Goal: Task Accomplishment & Management: Complete application form

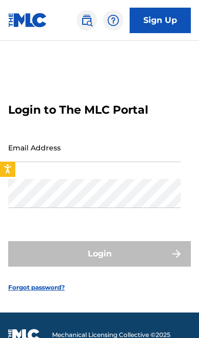
click at [126, 162] on input "Email Address" at bounding box center [94, 147] width 172 height 29
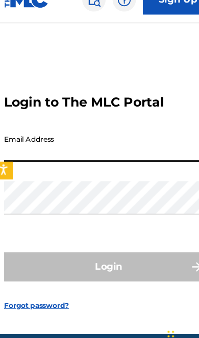
type input "[EMAIL_ADDRESS][DOMAIN_NAME]"
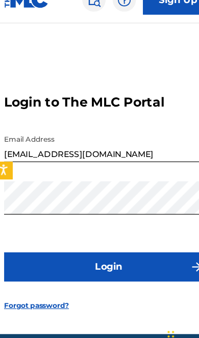
click at [102, 255] on button "Login" at bounding box center [99, 253] width 182 height 25
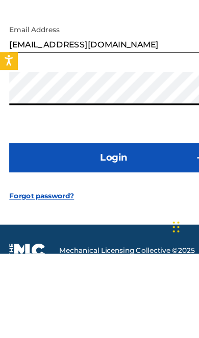
click at [134, 241] on button "Login" at bounding box center [99, 253] width 182 height 25
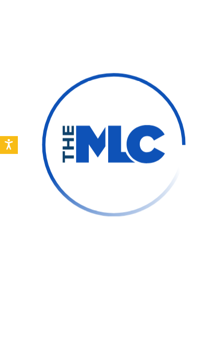
scroll to position [74, 0]
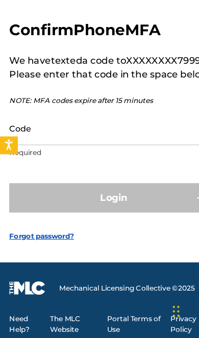
click at [119, 140] on input "Code" at bounding box center [94, 154] width 172 height 29
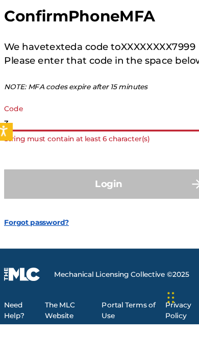
scroll to position [82, 0]
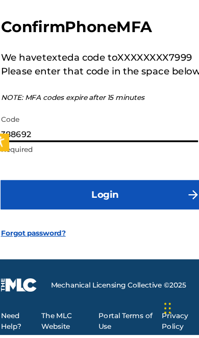
type input "388692"
click at [134, 202] on button "Login" at bounding box center [99, 214] width 182 height 25
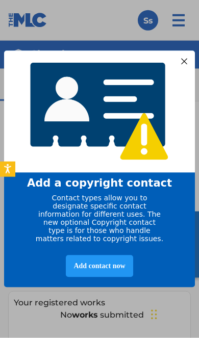
scroll to position [2, 0]
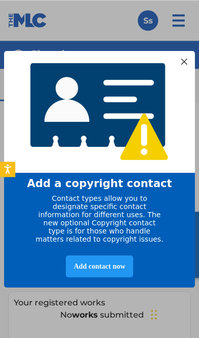
click at [182, 60] on div at bounding box center [183, 61] width 13 height 13
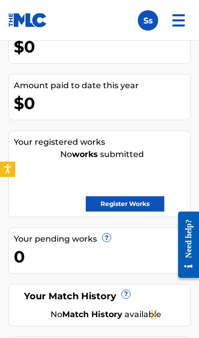
scroll to position [162, 0]
click at [147, 205] on link "Register Works" at bounding box center [125, 203] width 78 height 15
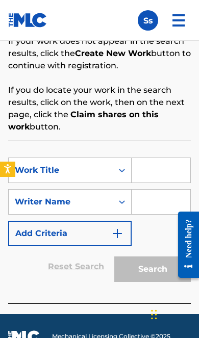
click at [177, 134] on div "Search Before registering a work, the first step is to search The MLC database …" at bounding box center [99, 127] width 182 height 354
click at [177, 129] on p "If you do locate your work in the search results, click on the work, then on th…" at bounding box center [99, 108] width 182 height 49
click at [73, 286] on div "Reset Search Search" at bounding box center [99, 266] width 182 height 41
click at [175, 180] on input "Search Form" at bounding box center [160, 170] width 59 height 24
click at [182, 197] on input "Search Form" at bounding box center [160, 202] width 59 height 24
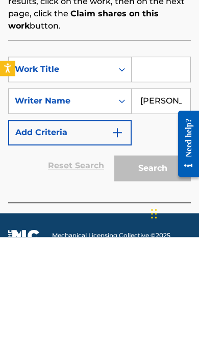
type input "[PERSON_NAME]"
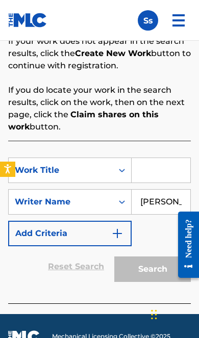
click at [171, 170] on input "Search Form" at bounding box center [160, 170] width 59 height 24
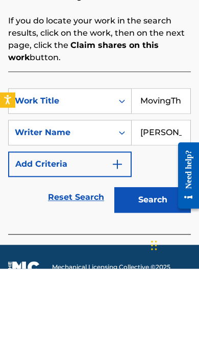
type input "MovingThroughTime"
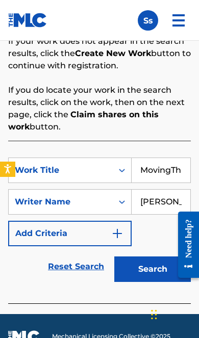
click at [113, 231] on img "Search Form" at bounding box center [117, 233] width 12 height 12
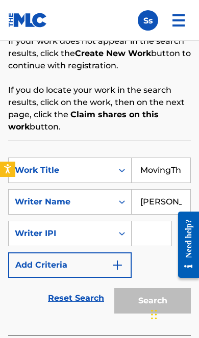
click at [162, 263] on div "SearchWithCriteria7e725f49-9deb-4331-afe5-b944c9b956e7 Work Title MovingThrough…" at bounding box center [99, 217] width 182 height 120
click at [173, 175] on input "MovingThroughTime" at bounding box center [160, 170] width 59 height 24
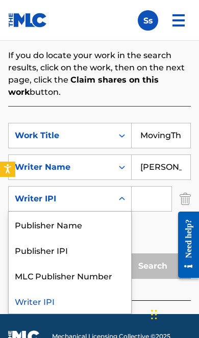
scroll to position [3, 0]
click at [85, 226] on div "Publisher Name" at bounding box center [70, 223] width 122 height 25
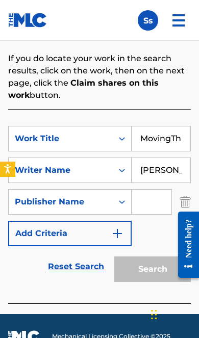
scroll to position [0, 0]
click at [169, 137] on input "MovingThroughTime" at bounding box center [160, 138] width 59 height 24
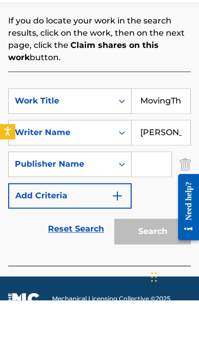
click at [151, 126] on input "MovingThroughTime" at bounding box center [160, 138] width 59 height 24
click at [148, 190] on input "Search Form" at bounding box center [151, 202] width 40 height 24
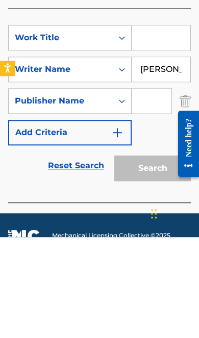
click at [156, 190] on input "Search Form" at bounding box center [151, 202] width 40 height 24
paste input "MovingThroughTime"
type input "MovingThroughTime"
click at [159, 126] on input "Search Form" at bounding box center [160, 138] width 59 height 24
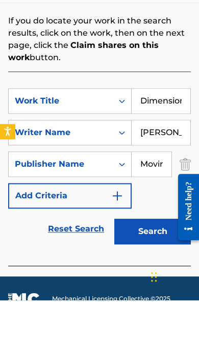
type input "Dimensions"
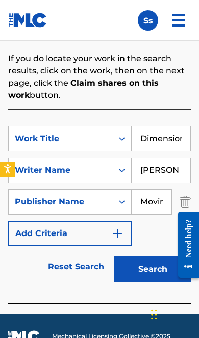
click at [149, 271] on button "Search" at bounding box center [152, 268] width 76 height 25
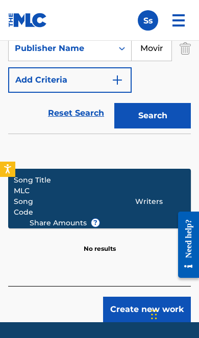
scroll to position [477, 0]
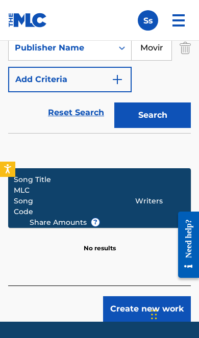
click at [152, 200] on div "Writers" at bounding box center [161, 201] width 52 height 11
click at [166, 117] on button "Search" at bounding box center [152, 114] width 76 height 25
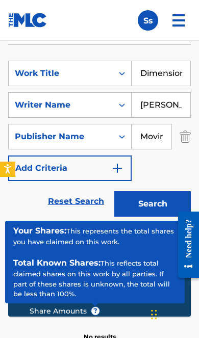
click at [95, 313] on span "?" at bounding box center [95, 311] width 8 height 8
click at [98, 310] on span "?" at bounding box center [95, 311] width 8 height 8
click at [96, 308] on span "?" at bounding box center [95, 311] width 8 height 8
click at [93, 313] on span "?" at bounding box center [95, 311] width 8 height 8
click at [91, 309] on span "?" at bounding box center [95, 311] width 8 height 8
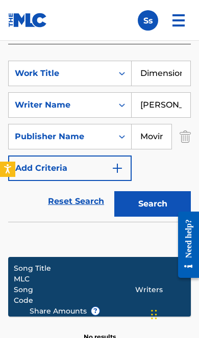
click at [151, 269] on div "Song Title" at bounding box center [92, 268] width 156 height 11
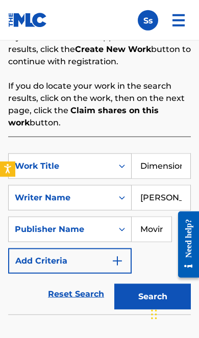
scroll to position [296, 0]
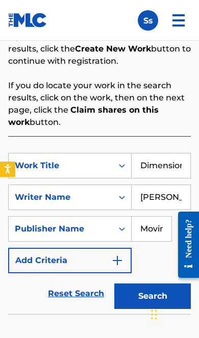
click at [184, 157] on input "Dimensions" at bounding box center [160, 165] width 59 height 24
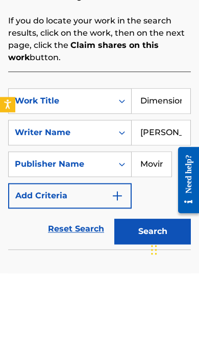
click at [149, 153] on input "Dimensions" at bounding box center [160, 165] width 59 height 24
type input "V"
type input "Vanished"
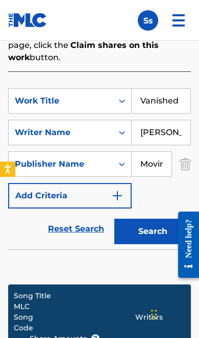
click at [164, 234] on button "Search" at bounding box center [152, 231] width 76 height 25
click at [159, 164] on input "MovingThroughTime" at bounding box center [151, 164] width 40 height 24
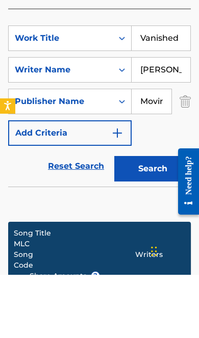
click at [189, 152] on img "Search Form" at bounding box center [184, 164] width 11 height 25
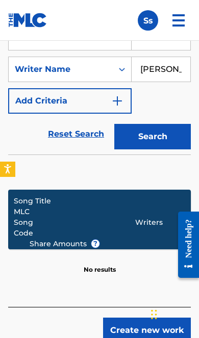
click at [161, 136] on button "Search" at bounding box center [152, 136] width 76 height 25
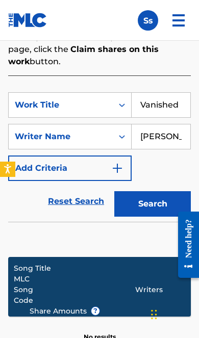
scroll to position [353, 0]
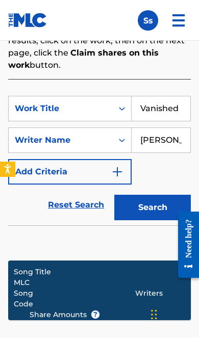
click at [182, 108] on input "Vanished" at bounding box center [160, 108] width 59 height 24
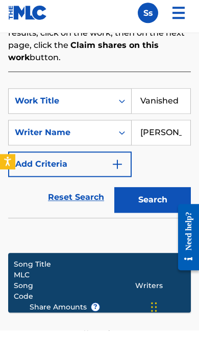
click at [146, 98] on input "Vanished" at bounding box center [160, 108] width 59 height 24
type input "MovingThroughTime"
click at [174, 195] on button "Search" at bounding box center [152, 207] width 76 height 25
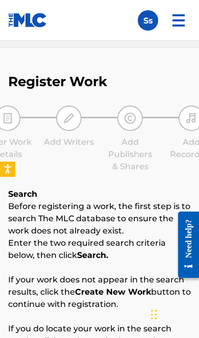
scroll to position [0, 0]
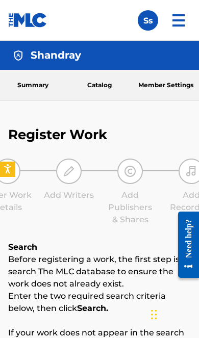
click at [179, 25] on img at bounding box center [178, 20] width 24 height 24
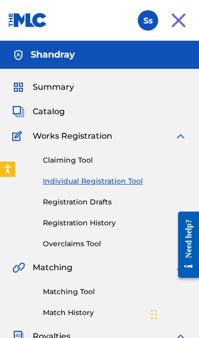
click at [77, 110] on div "Catalog" at bounding box center [99, 111] width 174 height 12
click at [57, 117] on span "Catalog" at bounding box center [49, 111] width 32 height 12
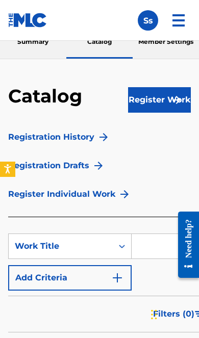
scroll to position [47, 0]
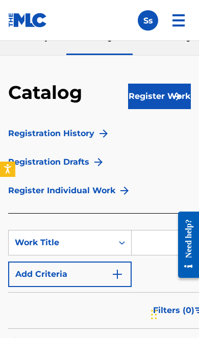
click at [156, 100] on button "Register Work" at bounding box center [159, 96] width 63 height 25
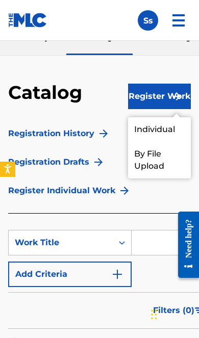
click at [157, 157] on link "By File Upload" at bounding box center [159, 160] width 63 height 37
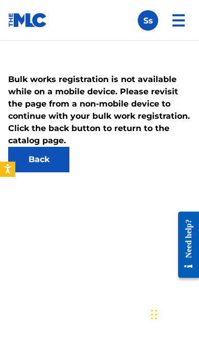
click at [45, 159] on link "Back" at bounding box center [38, 159] width 61 height 25
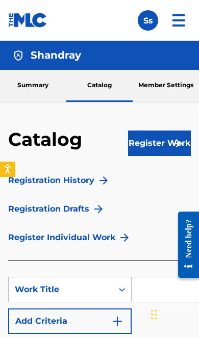
click at [155, 148] on button "Register Work" at bounding box center [159, 142] width 63 height 25
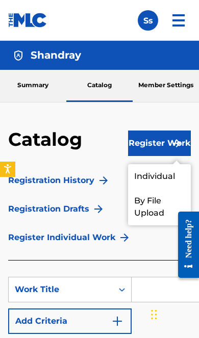
click at [165, 172] on link "Individual" at bounding box center [159, 176] width 63 height 24
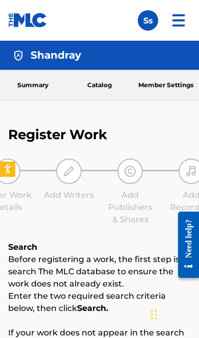
click at [97, 82] on link "Catalog" at bounding box center [99, 85] width 66 height 31
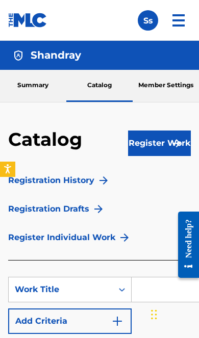
click at [182, 25] on img at bounding box center [178, 20] width 24 height 24
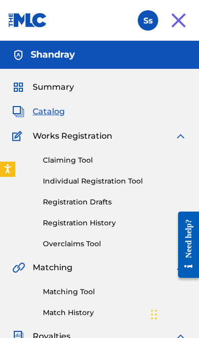
click at [54, 113] on span "Catalog" at bounding box center [49, 111] width 32 height 12
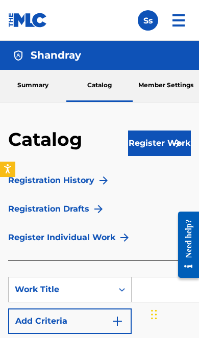
click at [174, 23] on img at bounding box center [178, 20] width 24 height 24
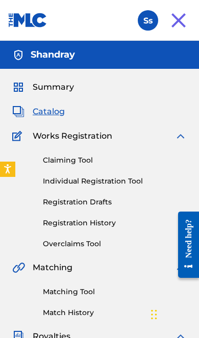
click at [63, 86] on span "Summary" at bounding box center [53, 87] width 41 height 12
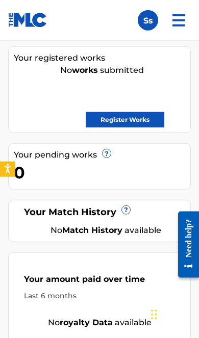
scroll to position [149, 0]
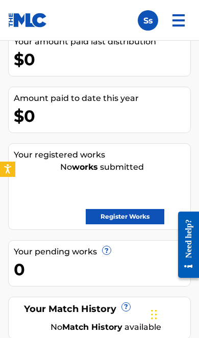
click at [141, 222] on link "Register Works" at bounding box center [125, 216] width 78 height 15
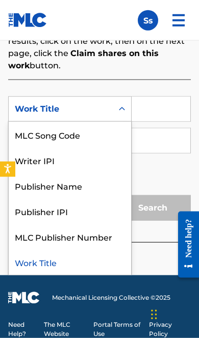
scroll to position [333, 0]
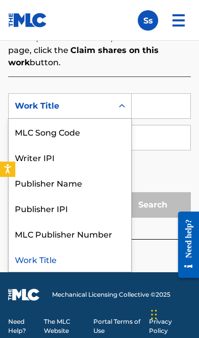
click at [180, 148] on input "Search Form" at bounding box center [160, 137] width 59 height 24
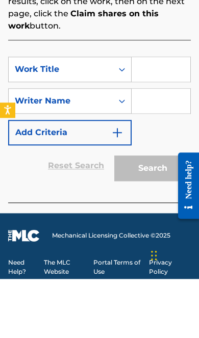
click at [167, 116] on input "Search Form" at bounding box center [160, 128] width 59 height 24
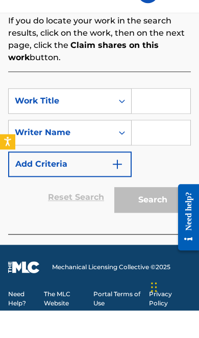
click at [158, 148] on input "Search Form" at bounding box center [160, 160] width 59 height 24
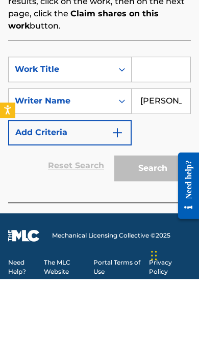
type input "[PERSON_NAME]"
click at [162, 116] on input "Search Form" at bounding box center [160, 128] width 59 height 24
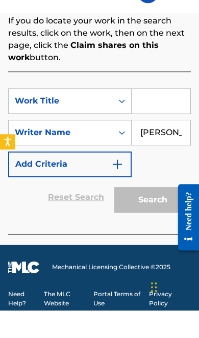
click at [171, 116] on input "Search Form" at bounding box center [160, 128] width 59 height 24
paste input "199509687727"
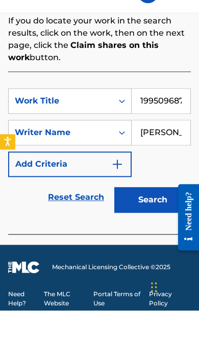
type input "199509687727"
click at [155, 215] on button "Search" at bounding box center [152, 227] width 76 height 25
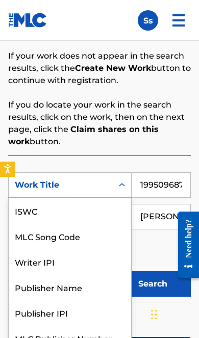
scroll to position [25, 0]
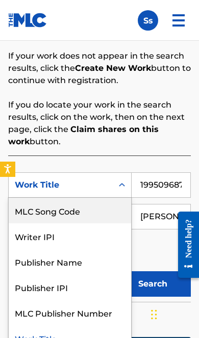
click at [89, 211] on div "MLC Song Code" at bounding box center [70, 210] width 122 height 25
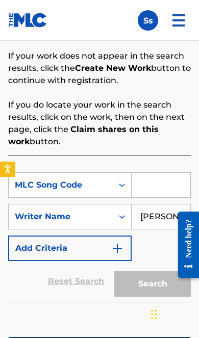
click at [169, 188] on input "Search Form" at bounding box center [160, 185] width 59 height 24
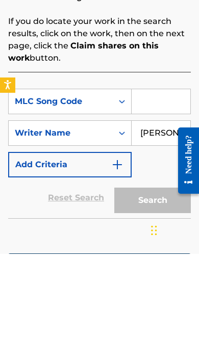
click at [170, 173] on input "Search Form" at bounding box center [160, 185] width 59 height 24
paste input "199509687727"
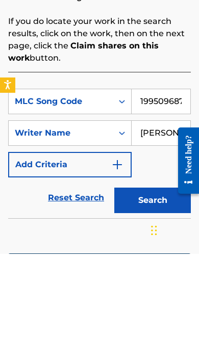
type input "199509687727"
click at [146, 272] on button "Search" at bounding box center [152, 284] width 76 height 25
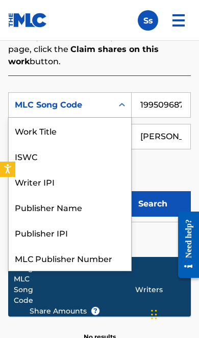
scroll to position [0, 0]
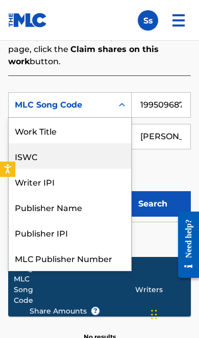
click at [73, 160] on div "ISWC" at bounding box center [70, 155] width 122 height 25
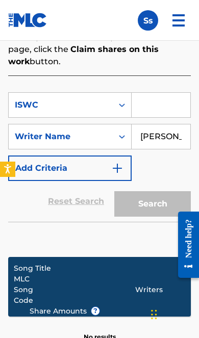
click at [172, 106] on input "Search Form" at bounding box center [160, 105] width 59 height 24
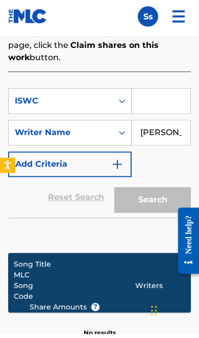
click at [170, 106] on input "Search Form" at bounding box center [160, 105] width 59 height 24
paste input "QZWFP2525362"
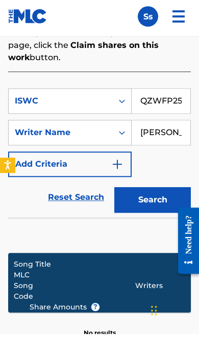
type input "QZWFP2525362"
click at [159, 191] on button "Search" at bounding box center [152, 203] width 76 height 25
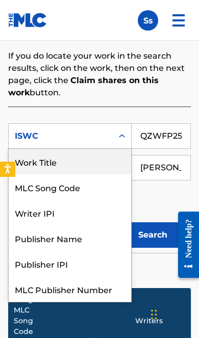
click at [31, 159] on div "Work Title" at bounding box center [70, 161] width 122 height 25
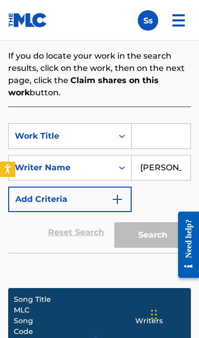
click at [162, 127] on input "Search Form" at bounding box center [160, 136] width 59 height 24
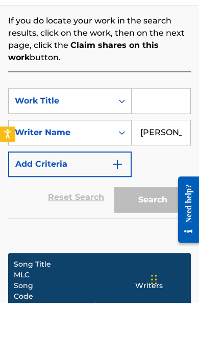
click at [166, 124] on input "Search Form" at bounding box center [160, 136] width 59 height 24
paste input "QZWFP2525362"
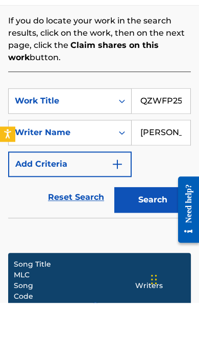
type input "QZWFP2525362"
click at [173, 222] on button "Search" at bounding box center [152, 234] width 76 height 25
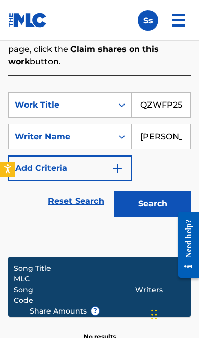
click at [121, 166] on img "Search Form" at bounding box center [117, 168] width 12 height 12
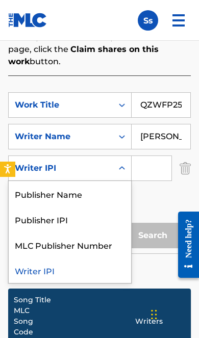
click at [99, 188] on div "Publisher Name" at bounding box center [70, 193] width 122 height 25
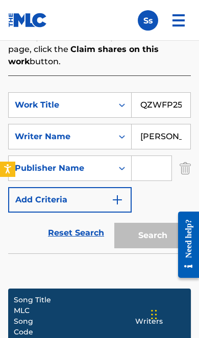
click at [162, 170] on input "Search Form" at bounding box center [151, 168] width 40 height 24
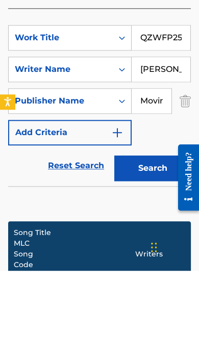
type input "MovingThroughTime"
click at [157, 223] on button "Search" at bounding box center [152, 235] width 76 height 25
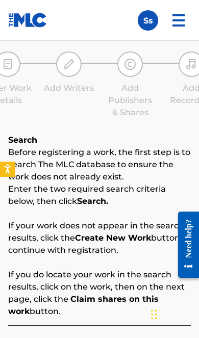
scroll to position [0, 0]
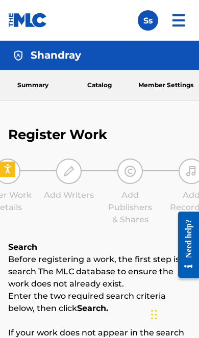
click at [174, 22] on img at bounding box center [178, 20] width 24 height 24
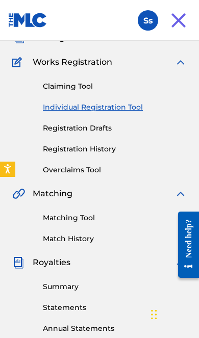
scroll to position [112, 0]
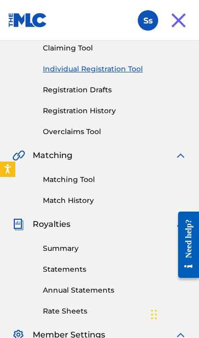
click at [99, 176] on link "Matching Tool" at bounding box center [115, 179] width 144 height 11
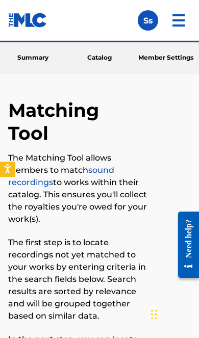
scroll to position [171, 0]
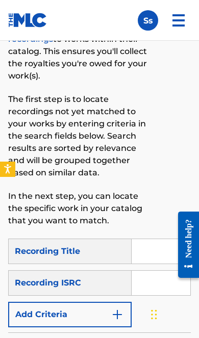
click at [89, 243] on div "Recording Title" at bounding box center [69, 250] width 123 height 25
click at [164, 259] on input "Search Form" at bounding box center [160, 251] width 59 height 24
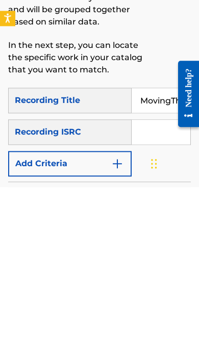
click at [154, 271] on input "Search Form" at bounding box center [160, 283] width 59 height 24
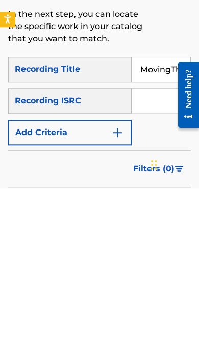
click at [98, 238] on div "Recording ISRC" at bounding box center [69, 250] width 123 height 25
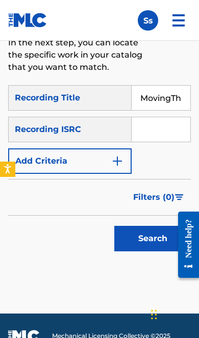
click at [173, 139] on input "Search Form" at bounding box center [160, 129] width 59 height 24
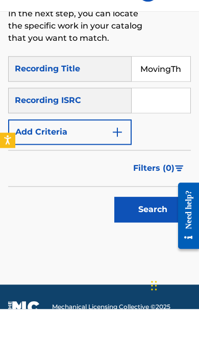
click at [112, 148] on button "Add Criteria" at bounding box center [69, 160] width 123 height 25
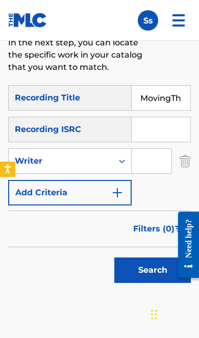
click at [162, 163] on input "Search Form" at bounding box center [151, 161] width 40 height 24
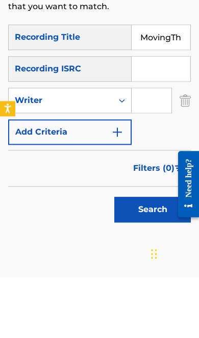
scroll to position [356, 0]
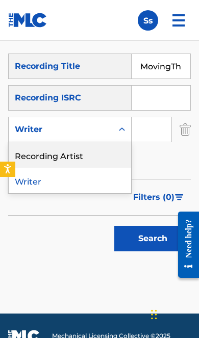
click at [89, 152] on div "Recording Artist" at bounding box center [70, 154] width 122 height 25
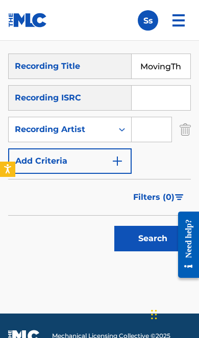
click at [176, 66] on input "MovingThroughTime Dimensions" at bounding box center [160, 66] width 59 height 24
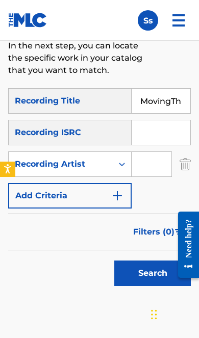
click at [163, 101] on input "MovingThroughTime Dimensions" at bounding box center [160, 101] width 59 height 24
click at [163, 100] on input "MovingThroughTime Dimensions" at bounding box center [160, 101] width 59 height 24
type input "Dimensions"
click at [155, 163] on input "Search Form" at bounding box center [151, 164] width 40 height 24
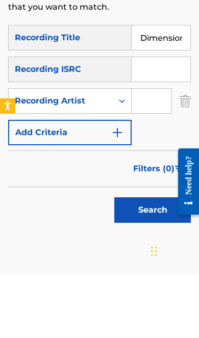
click at [155, 152] on input "Search Form" at bounding box center [151, 164] width 40 height 24
paste input "MovingThroughTime"
type input "MovingThroughTime"
click at [162, 120] on input "Search Form" at bounding box center [160, 132] width 59 height 24
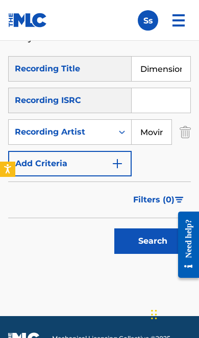
scroll to position [353, 0]
click at [171, 101] on input "Search Form" at bounding box center [160, 100] width 59 height 24
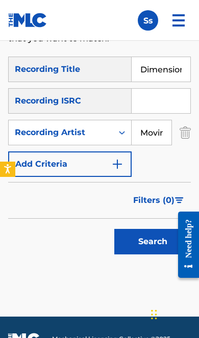
click at [170, 101] on input "Search Form" at bounding box center [160, 101] width 59 height 24
paste input "QZWFP2525362"
type input "QZWFP2525362"
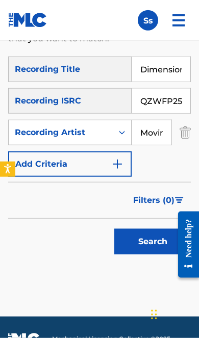
click at [172, 68] on input "Dimensions" at bounding box center [160, 69] width 59 height 24
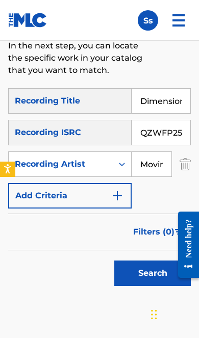
click at [144, 100] on input "Dimensions" at bounding box center [160, 101] width 59 height 24
type input "Ice on me"
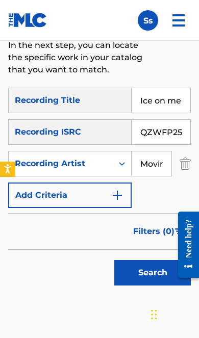
click at [155, 271] on button "Search" at bounding box center [152, 272] width 76 height 25
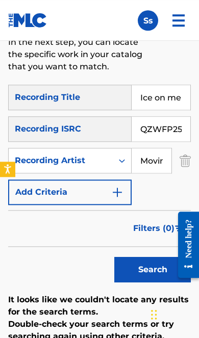
scroll to position [325, 0]
click at [163, 163] on input "MovingThroughTime" at bounding box center [151, 160] width 40 height 24
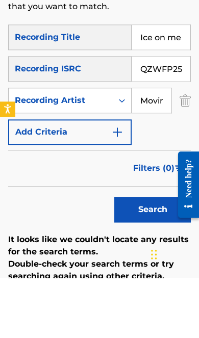
click at [169, 148] on input "MovingThroughTime" at bounding box center [151, 160] width 40 height 24
click at [153, 148] on input "MovingThroughTime" at bounding box center [151, 160] width 40 height 24
click at [162, 148] on input "MovingThroughTime" at bounding box center [151, 160] width 40 height 24
click at [161, 148] on input "MovingThroughTime" at bounding box center [151, 160] width 40 height 24
type input "MovingThroughTime"
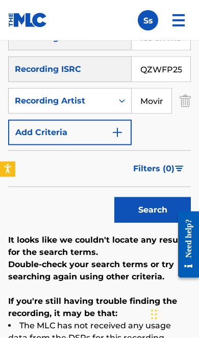
click at [190, 66] on input "QZWFP2525362" at bounding box center [160, 69] width 59 height 24
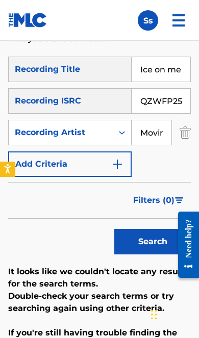
click at [185, 103] on input "QZWFP2525362" at bounding box center [160, 101] width 59 height 24
click at [178, 102] on input "QZWFP2525362" at bounding box center [160, 101] width 59 height 24
click at [178, 101] on input "QZWFP2525362" at bounding box center [160, 101] width 59 height 24
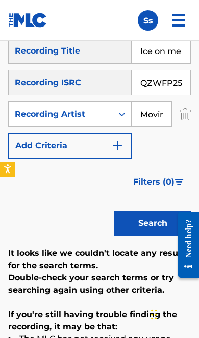
scroll to position [369, 0]
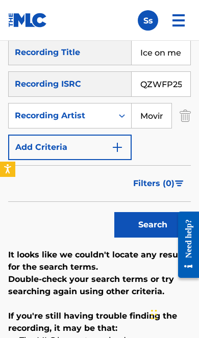
click at [113, 152] on img "Search Form" at bounding box center [117, 147] width 12 height 12
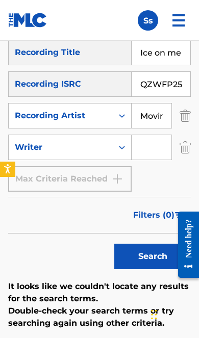
click at [156, 148] on input "Search Form" at bounding box center [151, 147] width 40 height 24
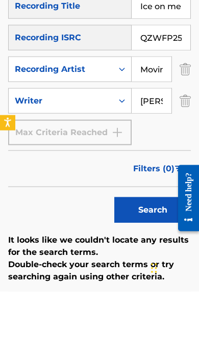
type input "[PERSON_NAME]"
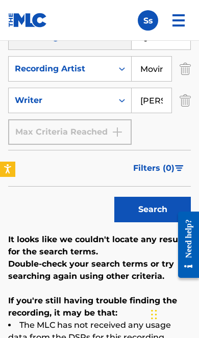
click at [158, 210] on button "Search" at bounding box center [152, 209] width 76 height 25
click at [146, 318] on p "If you're still having trouble finding the recording, it may be that:" at bounding box center [99, 307] width 182 height 24
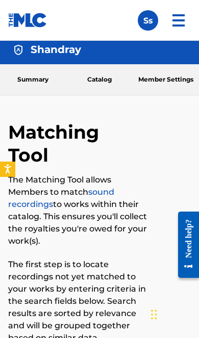
scroll to position [0, 0]
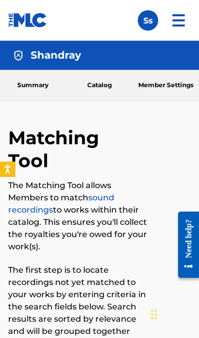
click at [181, 23] on img at bounding box center [178, 20] width 24 height 24
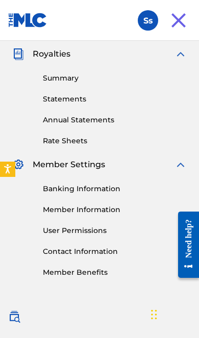
click at [179, 32] on img at bounding box center [178, 20] width 24 height 24
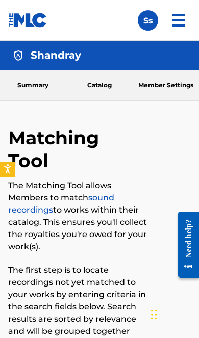
click at [180, 27] on img at bounding box center [178, 20] width 24 height 24
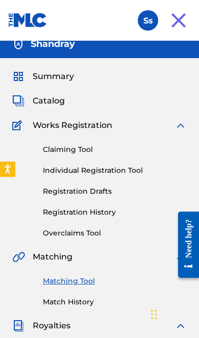
scroll to position [8, 0]
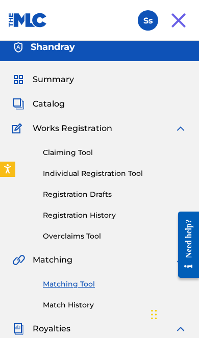
click at [125, 176] on link "Individual Registration Tool" at bounding box center [115, 173] width 144 height 11
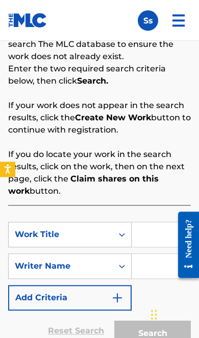
scroll to position [287, 0]
